Goal: Information Seeking & Learning: Check status

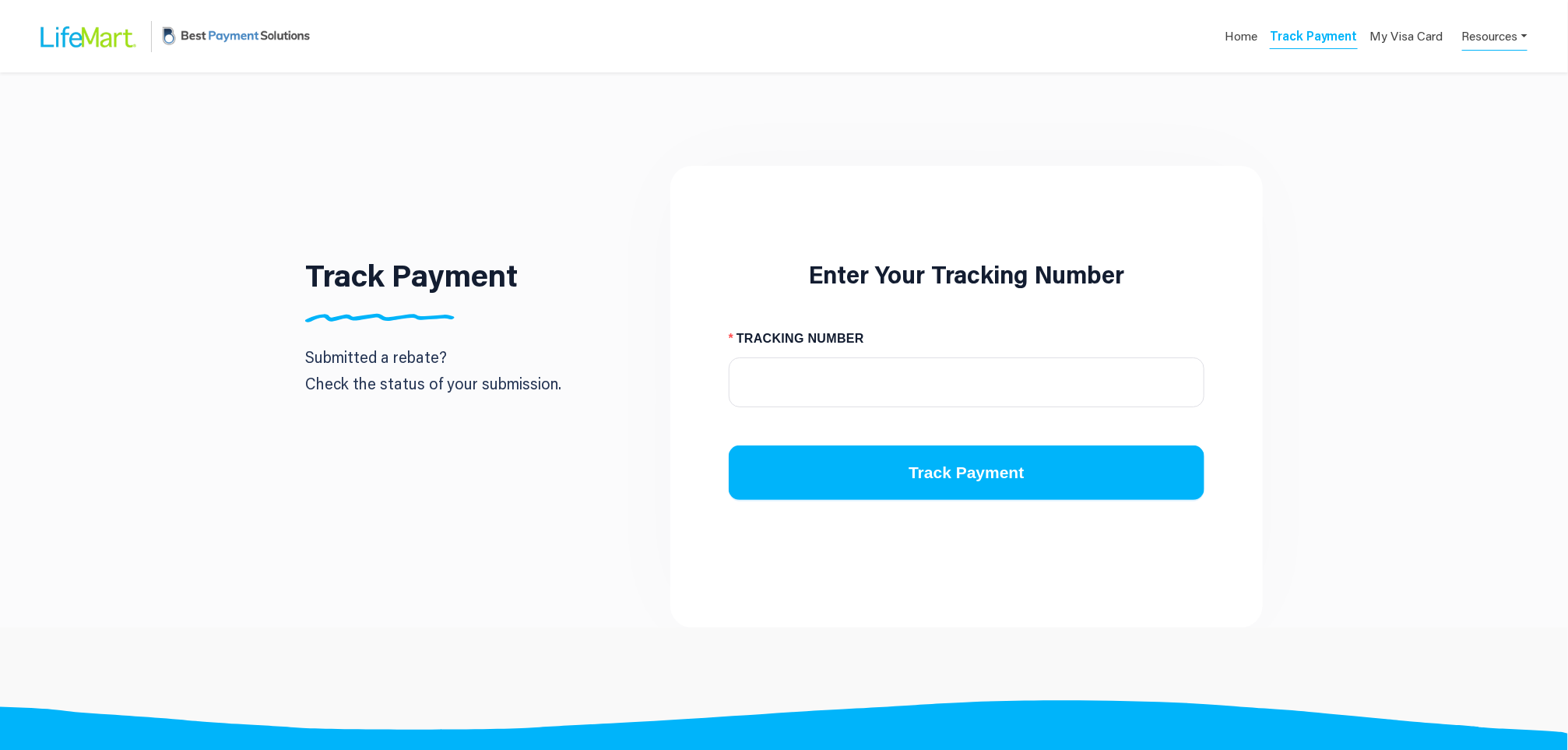
click at [1488, 32] on link "Resources" at bounding box center [1494, 36] width 65 height 31
click at [1409, 160] on div "Track Payment Submitted a rebate? Check the status of your submission. Enter Yo…" at bounding box center [784, 350] width 1568 height 555
click at [1499, 32] on link "Resources" at bounding box center [1494, 36] width 65 height 31
